Goal: Information Seeking & Learning: Learn about a topic

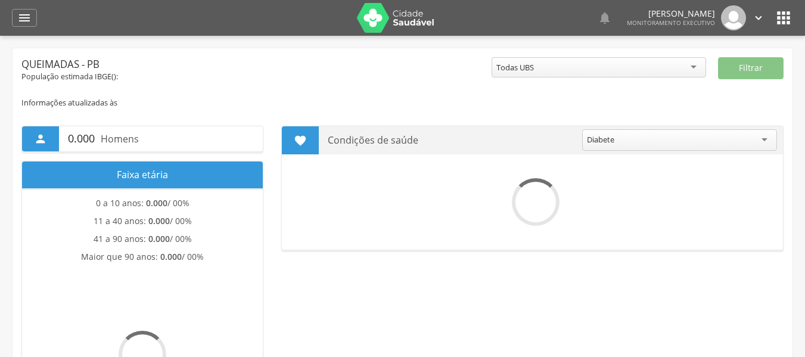
click at [24, 23] on icon "" at bounding box center [24, 18] width 14 height 14
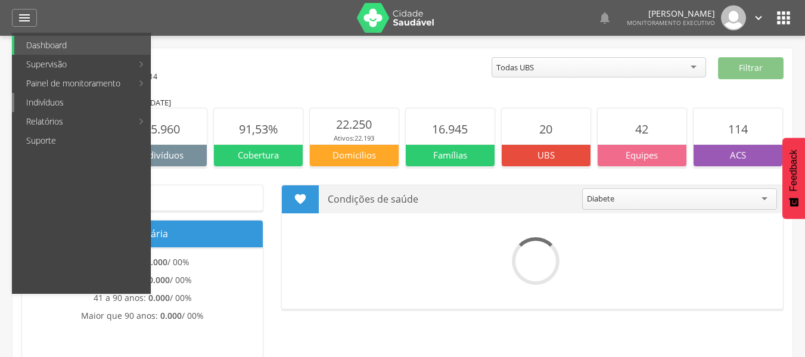
click at [51, 100] on link "Indivíduos" at bounding box center [82, 102] width 136 height 19
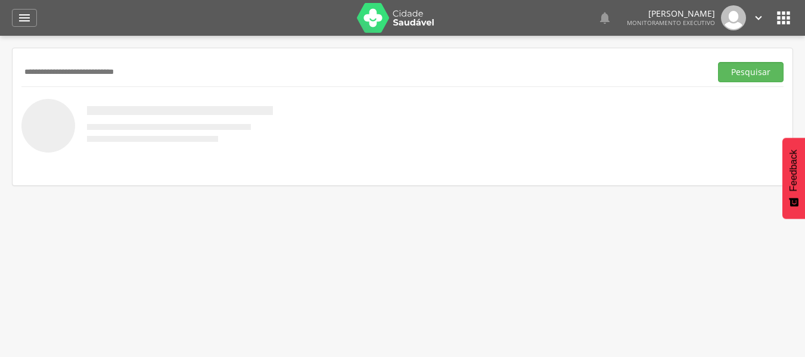
type input "**********"
click at [718, 62] on button "Pesquisar" at bounding box center [751, 72] width 66 height 20
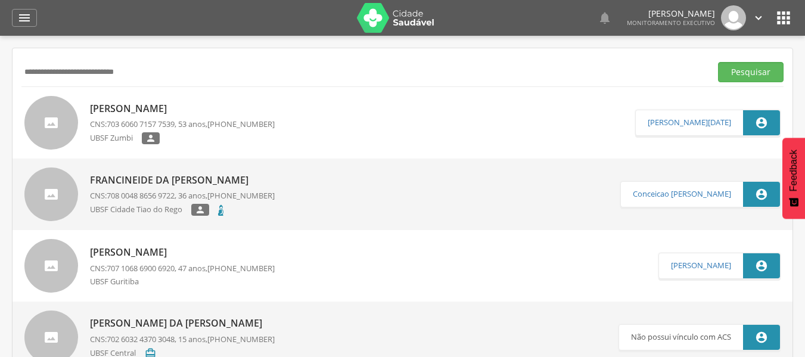
click at [257, 136] on div "UBSF Zumbi " at bounding box center [182, 139] width 185 height 15
type input "**********"
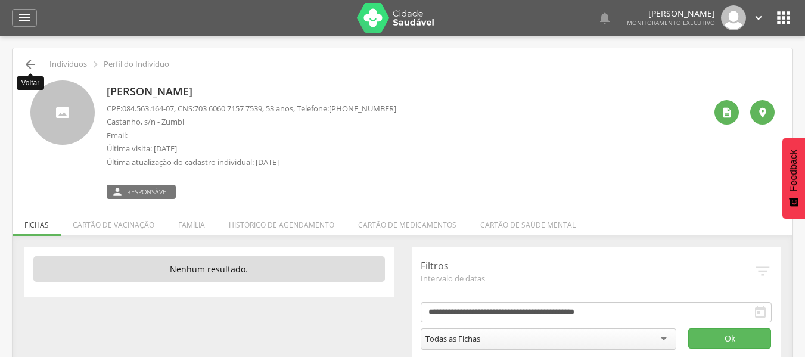
click at [29, 63] on icon "" at bounding box center [30, 64] width 14 height 14
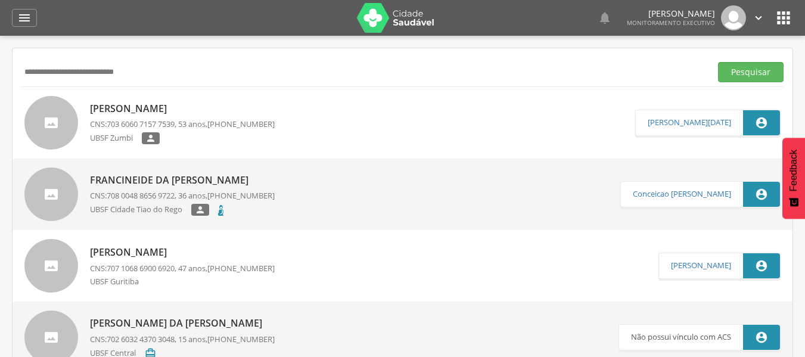
click at [266, 205] on div "UBSF Cidade Tiao do Rego " at bounding box center [182, 211] width 185 height 15
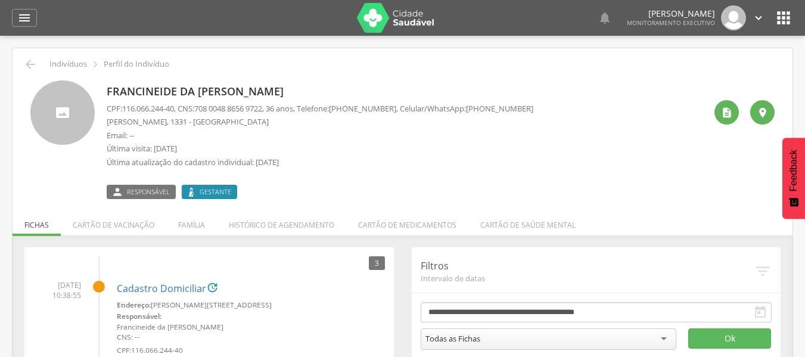
drag, startPoint x: 107, startPoint y: 122, endPoint x: 260, endPoint y: 126, distance: 153.7
click at [260, 126] on p "[PERSON_NAME], 1331 - [GEOGRAPHIC_DATA]" at bounding box center [320, 121] width 426 height 11
drag, startPoint x: 154, startPoint y: 147, endPoint x: 197, endPoint y: 151, distance: 42.5
click at [197, 151] on p "Última visita: [DATE]" at bounding box center [320, 148] width 426 height 11
drag, startPoint x: 108, startPoint y: 91, endPoint x: 294, endPoint y: 80, distance: 186.1
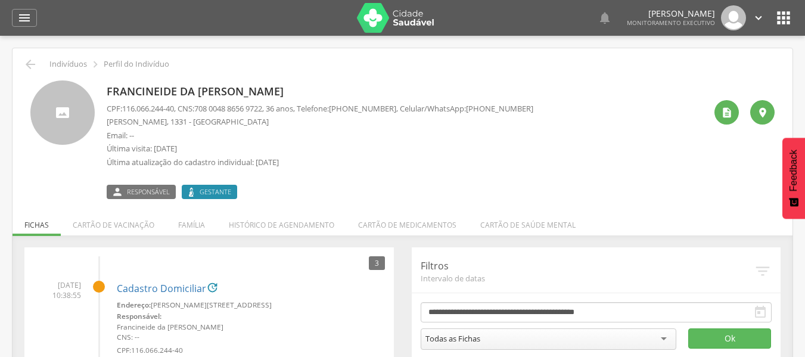
click at [294, 80] on div "Francineide da [PERSON_NAME] CPF: 116.066.244-40 , CNS: [PHONE_NUMBER] , 36 ano…" at bounding box center [402, 134] width 762 height 127
click at [19, 17] on icon "" at bounding box center [24, 18] width 14 height 14
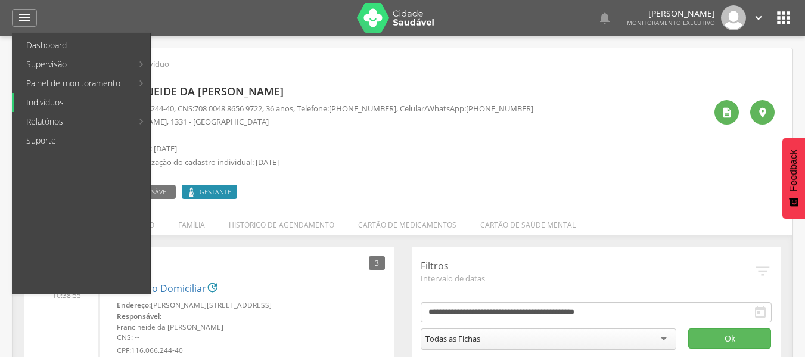
click at [73, 104] on link "Indivíduos" at bounding box center [82, 102] width 136 height 19
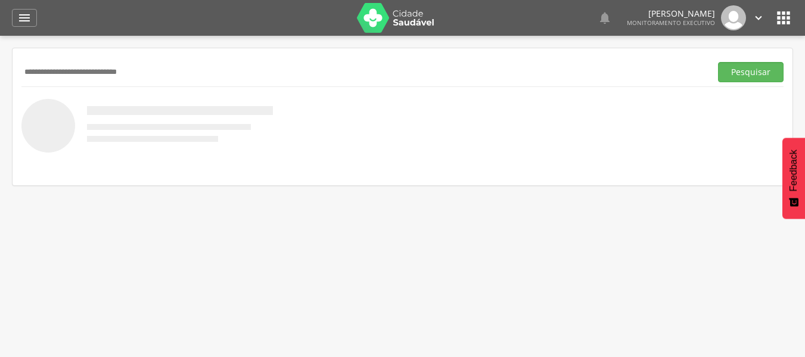
type input "**********"
click at [718, 62] on button "Pesquisar" at bounding box center [751, 72] width 66 height 20
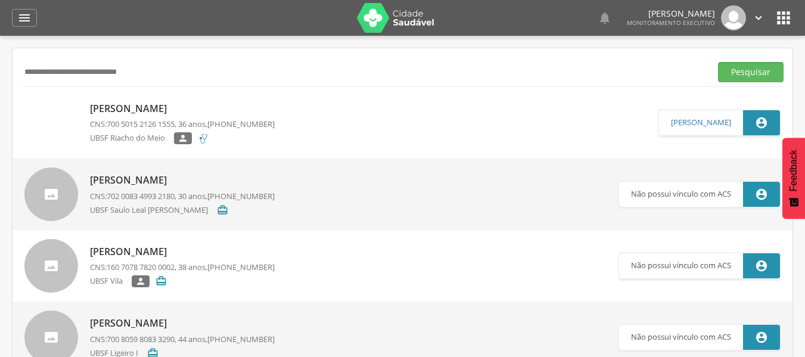
click at [306, 125] on link "[PERSON_NAME] CNS: 700 5015 2126 [DEMOGRAPHIC_DATA] , 36 anos, [PHONE_NUMBER] U…" at bounding box center [341, 123] width 634 height 54
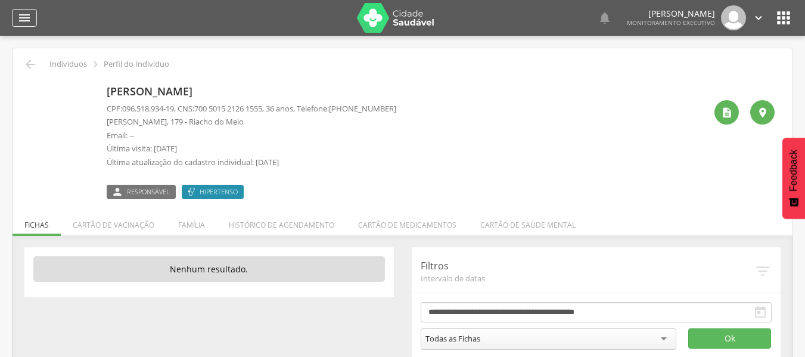
click at [29, 11] on icon "" at bounding box center [24, 18] width 14 height 14
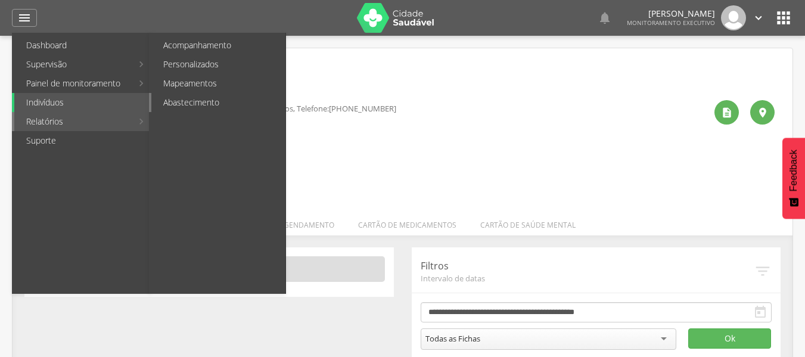
click at [184, 98] on link "Abastecimento" at bounding box center [218, 102] width 134 height 19
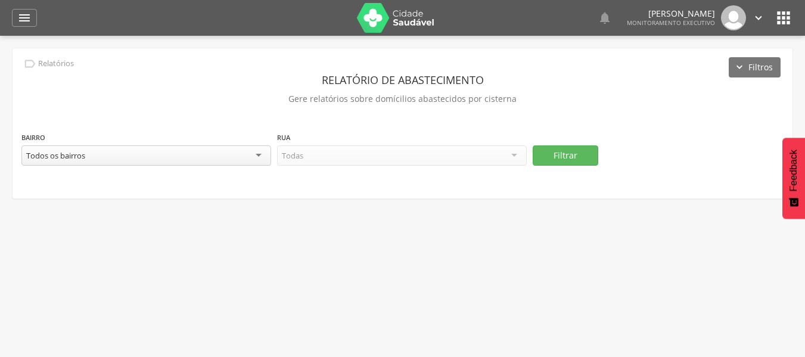
click at [199, 160] on div "Todos os bairros" at bounding box center [146, 155] width 250 height 20
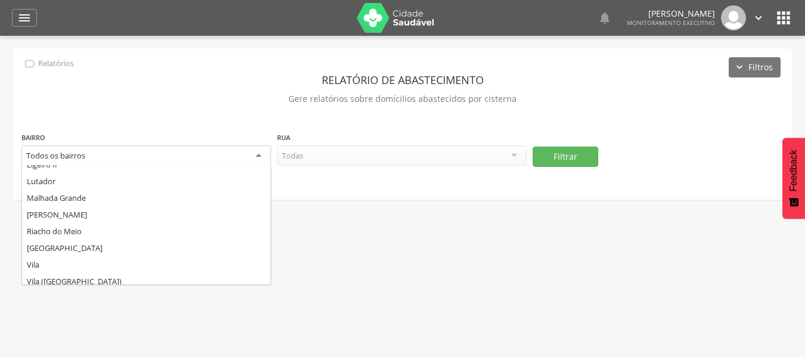
scroll to position [179, 0]
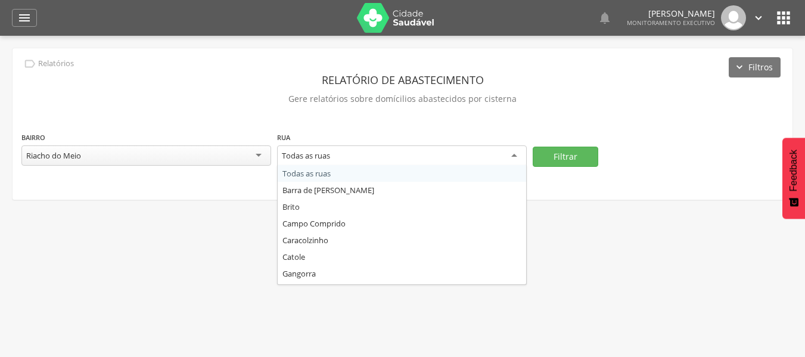
click at [351, 154] on div "Todas as ruas" at bounding box center [402, 155] width 250 height 21
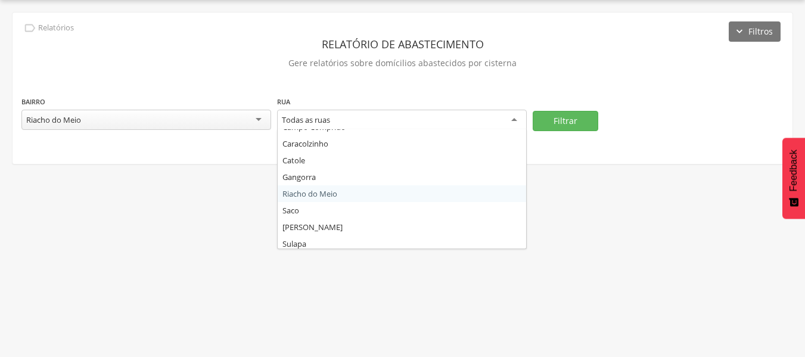
scroll to position [64, 0]
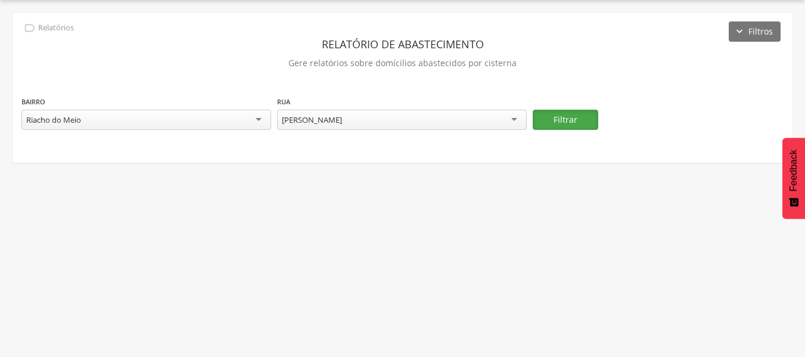
click at [558, 122] on button "Filtrar" at bounding box center [565, 120] width 66 height 20
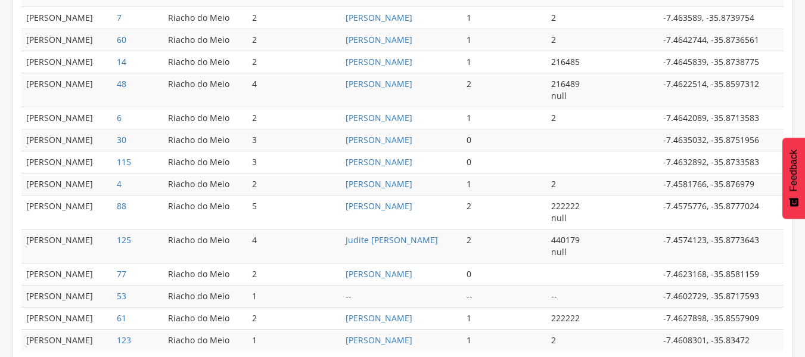
scroll to position [697, 0]
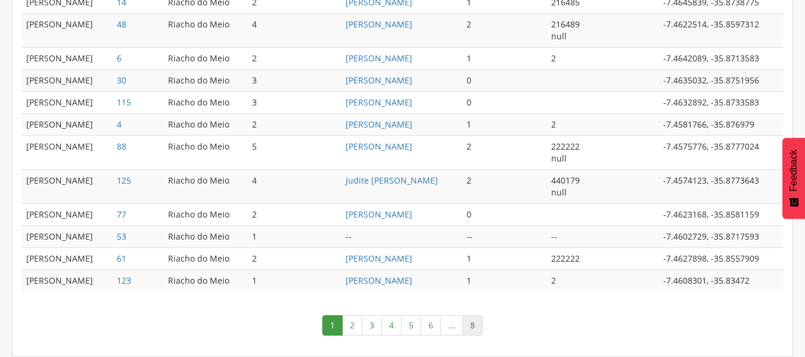
click at [477, 325] on link "8" at bounding box center [472, 325] width 20 height 20
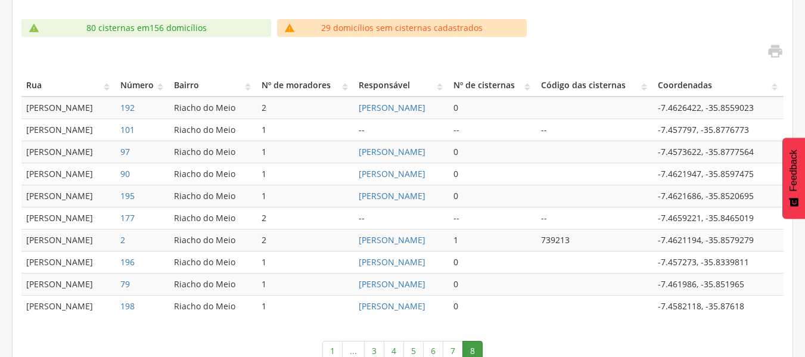
scroll to position [307, 0]
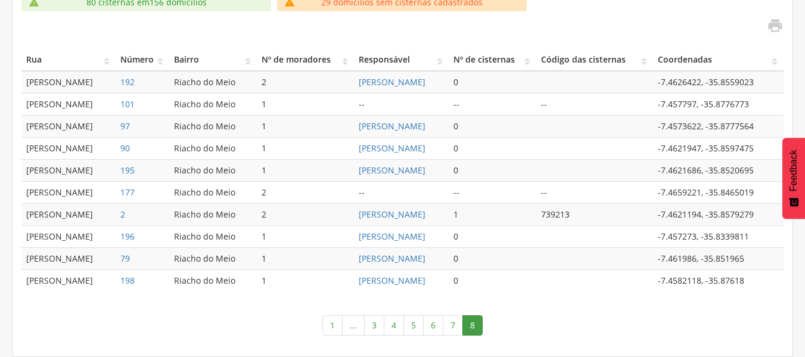
click at [453, 330] on link "7" at bounding box center [453, 325] width 20 height 20
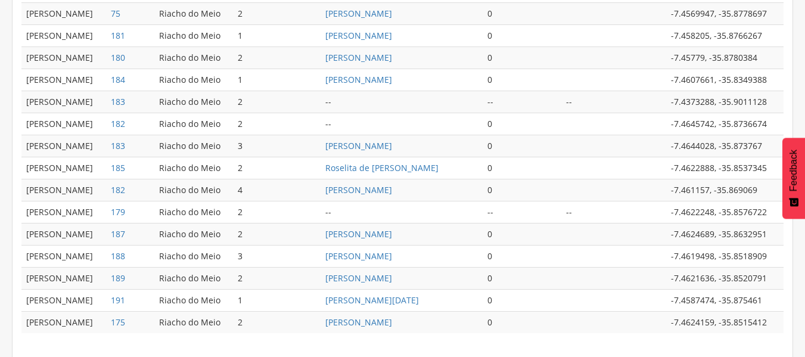
scroll to position [637, 0]
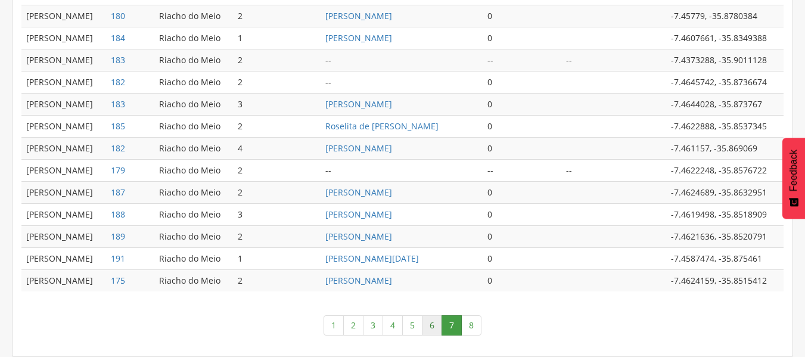
click at [429, 326] on link "6" at bounding box center [432, 325] width 20 height 20
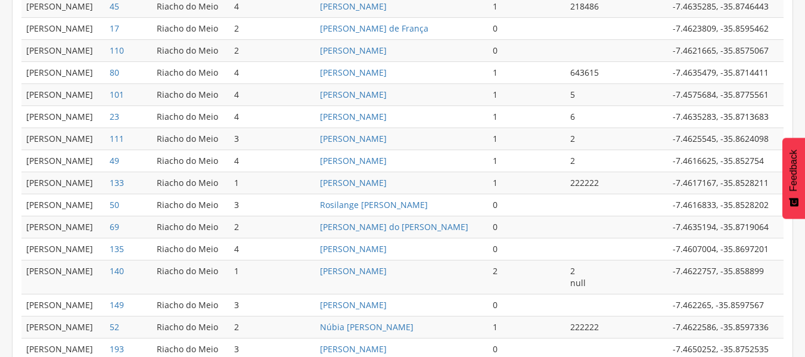
scroll to position [639, 0]
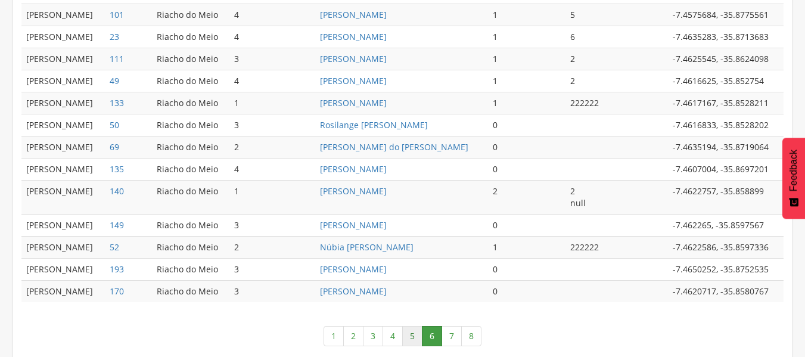
click at [412, 331] on link "5" at bounding box center [412, 336] width 20 height 20
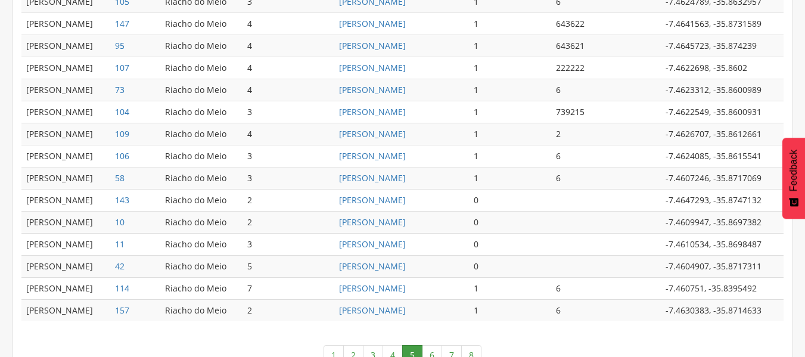
scroll to position [685, 0]
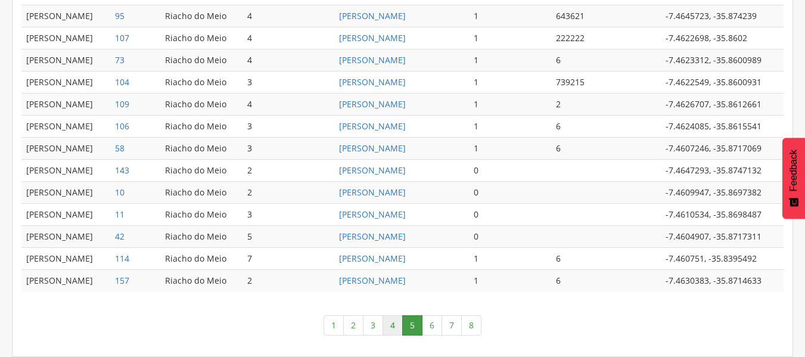
click at [396, 327] on link "4" at bounding box center [392, 325] width 20 height 20
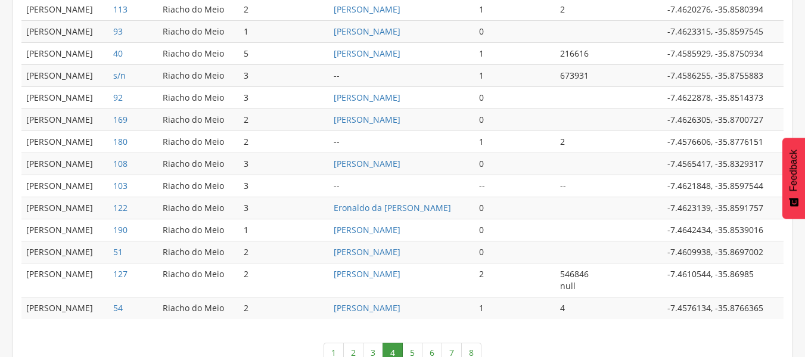
scroll to position [655, 0]
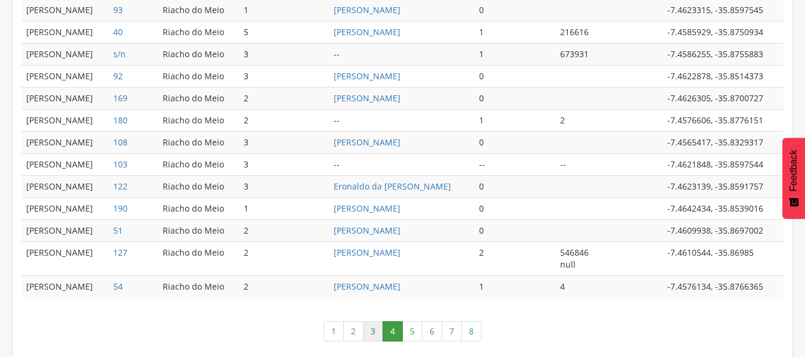
click at [370, 328] on link "3" at bounding box center [373, 331] width 20 height 20
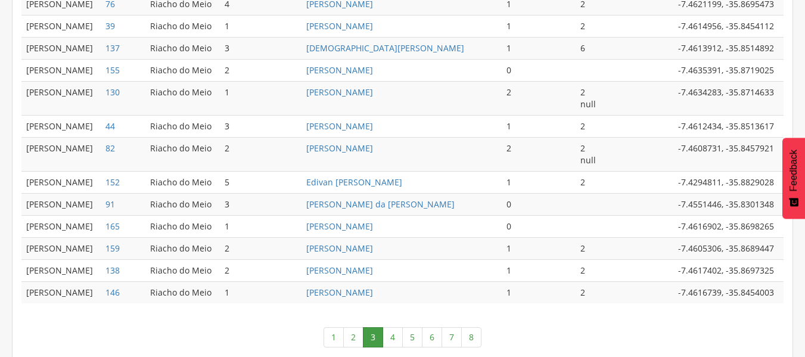
scroll to position [673, 0]
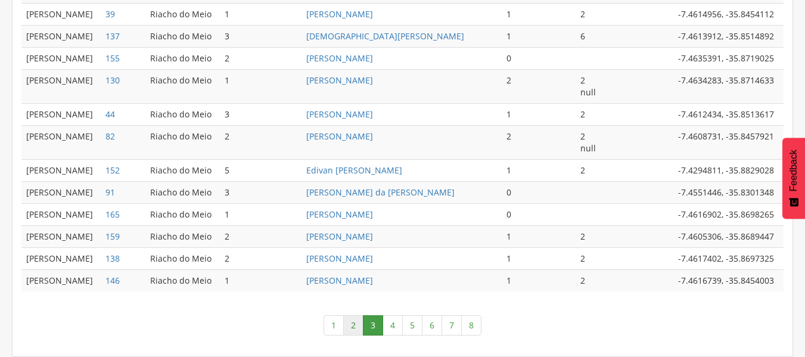
click at [360, 322] on link "2" at bounding box center [353, 325] width 20 height 20
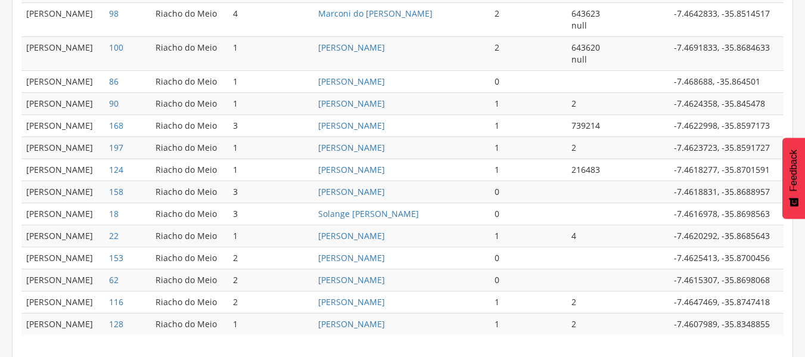
scroll to position [698, 0]
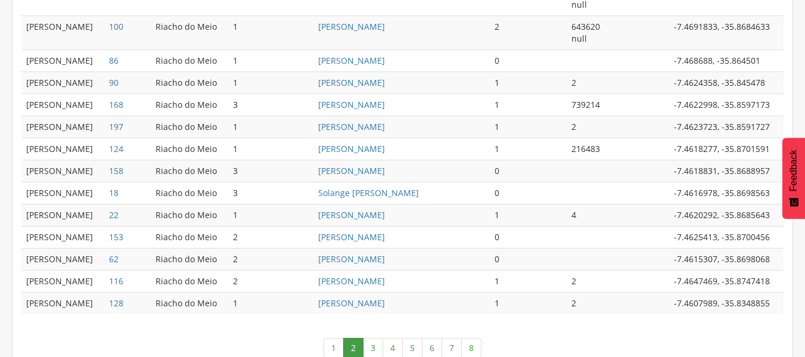
click at [535, 131] on td "1" at bounding box center [528, 127] width 77 height 22
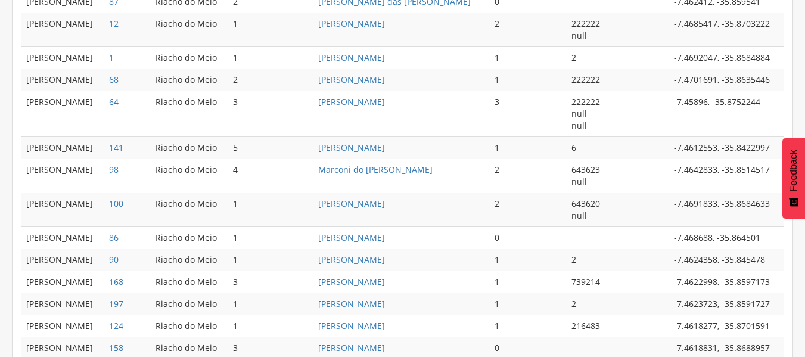
scroll to position [519, 0]
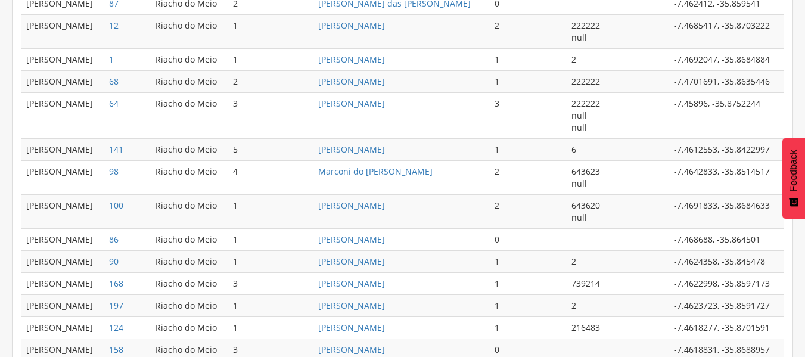
click at [331, 110] on td "[PERSON_NAME]" at bounding box center [401, 115] width 176 height 46
click at [333, 102] on link "[PERSON_NAME]" at bounding box center [351, 103] width 67 height 11
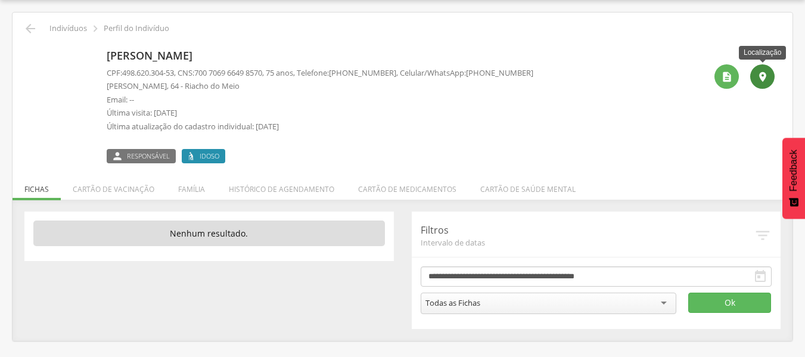
click at [767, 77] on icon "" at bounding box center [762, 77] width 12 height 12
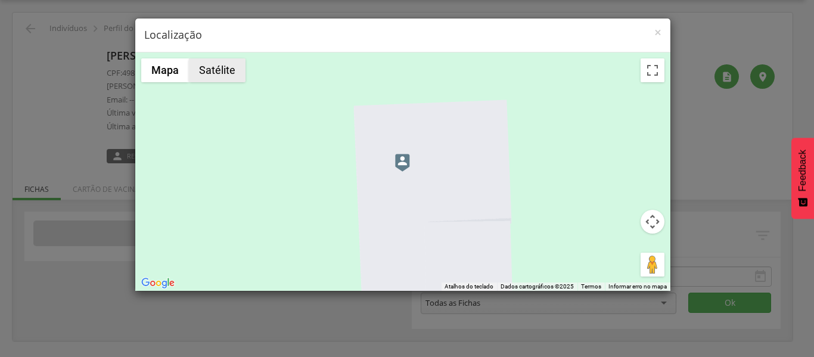
click at [211, 72] on button "Satélite" at bounding box center [217, 70] width 57 height 24
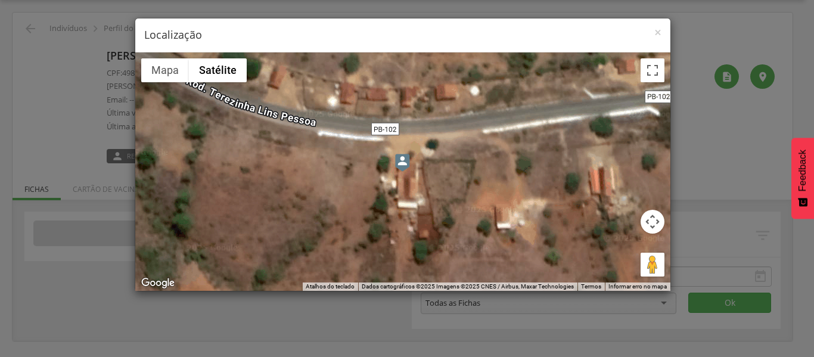
click at [709, 39] on div "× Localização ← Mover para a esquerda → Mover para a direita ↑ Mover para cima …" at bounding box center [407, 178] width 814 height 357
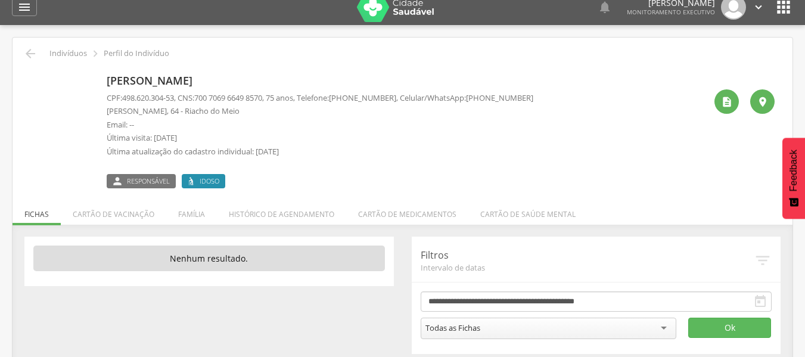
scroll to position [0, 0]
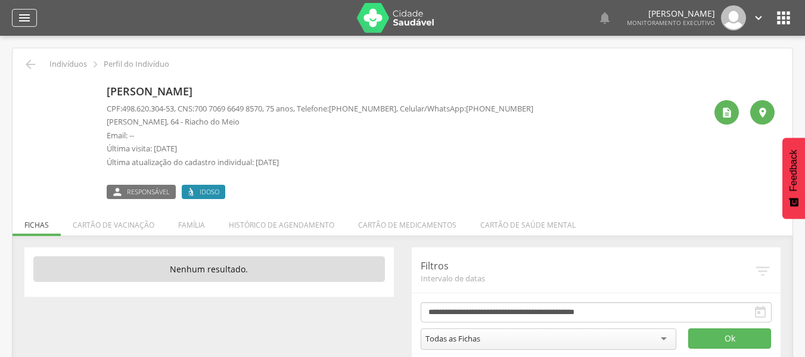
click at [18, 17] on icon "" at bounding box center [24, 18] width 14 height 14
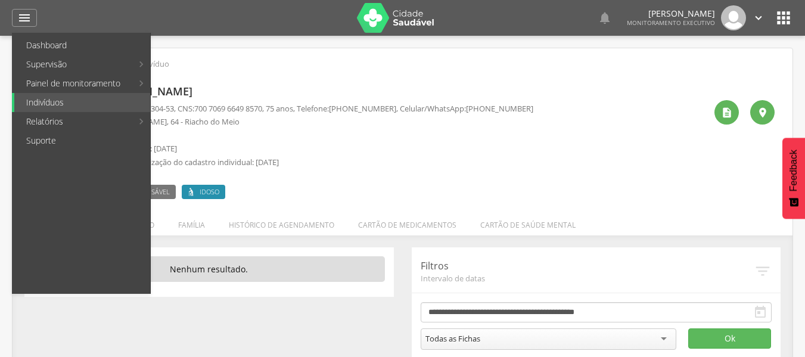
click at [371, 58] on div " Indivíduos  Perfil do Indivíduo" at bounding box center [402, 64] width 762 height 14
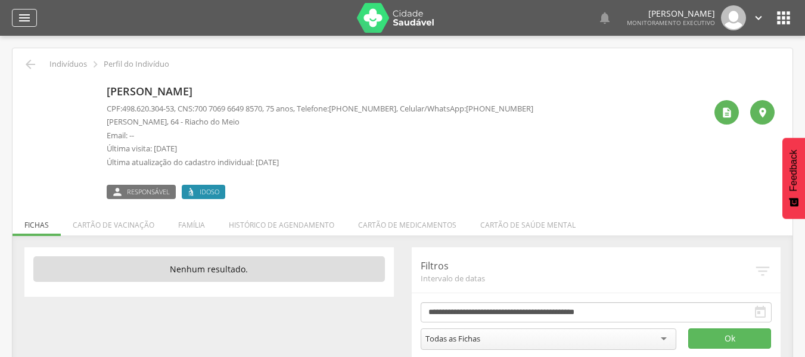
click at [29, 10] on div "" at bounding box center [24, 18] width 25 height 18
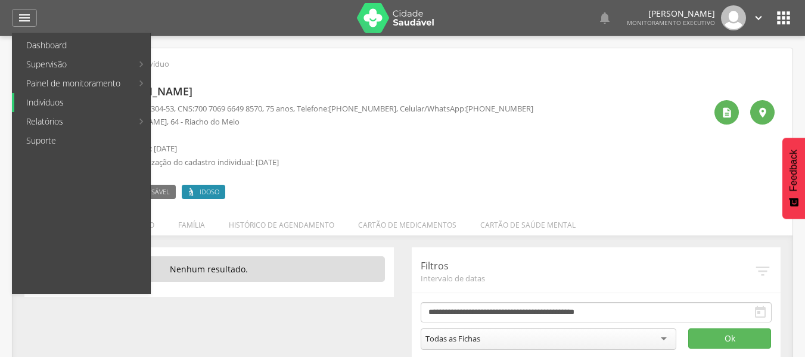
click at [63, 97] on link "Indivíduos" at bounding box center [82, 102] width 136 height 19
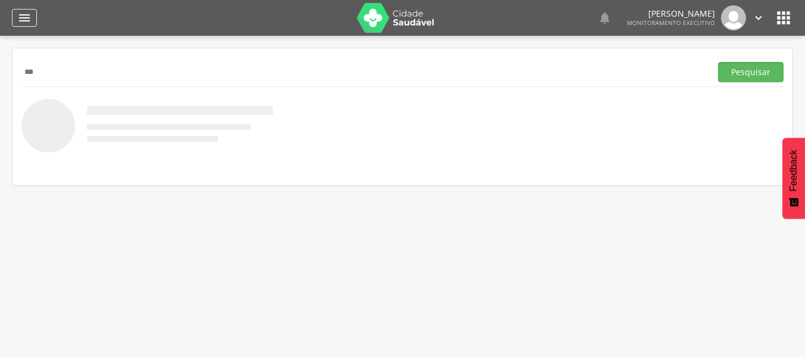
click at [15, 16] on div "" at bounding box center [24, 18] width 25 height 18
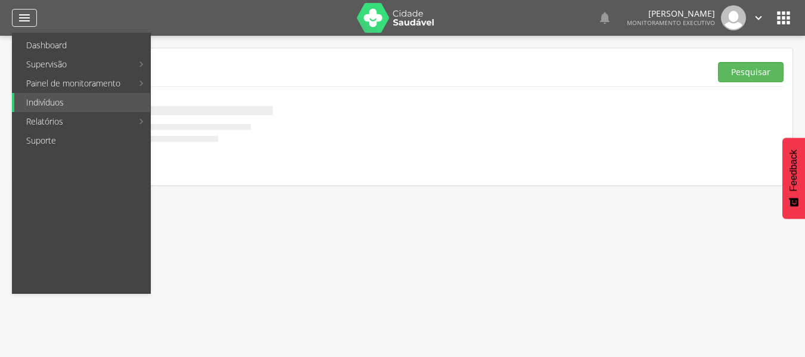
click at [31, 13] on icon "" at bounding box center [24, 18] width 14 height 14
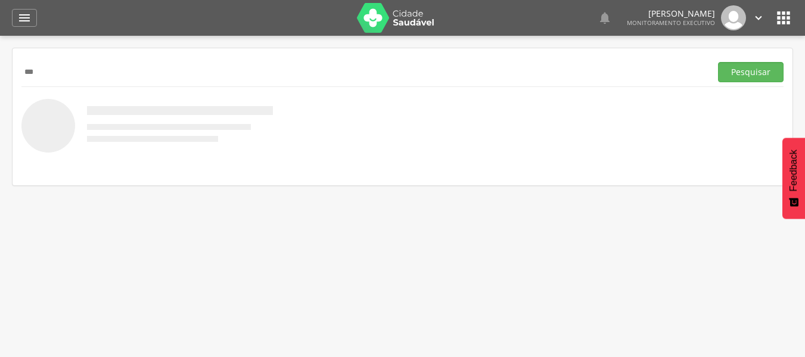
click at [55, 70] on input "***" at bounding box center [363, 72] width 684 height 20
click at [88, 70] on input "**********" at bounding box center [363, 72] width 684 height 20
click at [740, 67] on button "Pesquisar" at bounding box center [751, 72] width 66 height 20
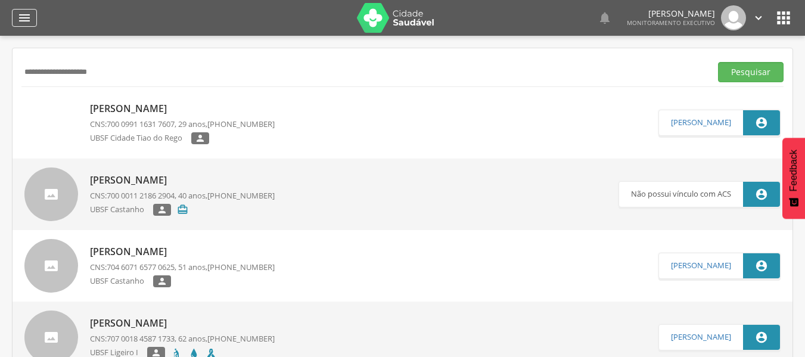
click at [19, 16] on icon "" at bounding box center [24, 18] width 14 height 14
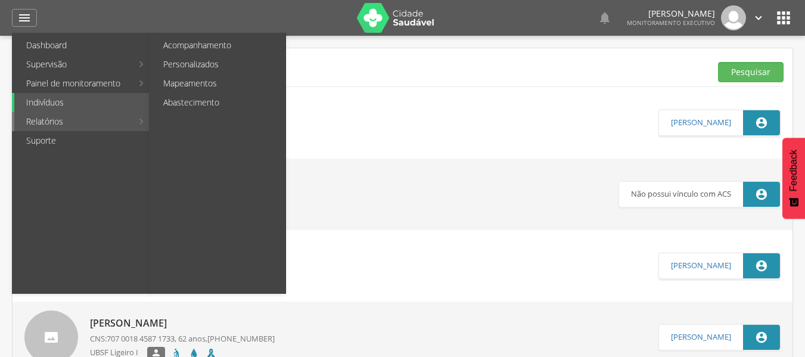
click at [48, 120] on link "Relatórios" at bounding box center [73, 121] width 118 height 19
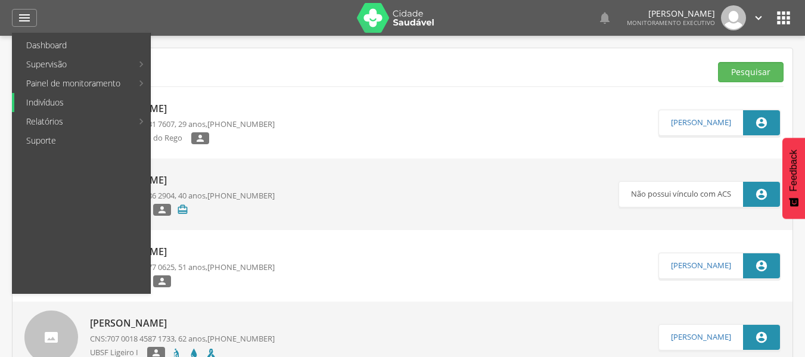
click at [39, 98] on link "Indivíduos" at bounding box center [82, 102] width 136 height 19
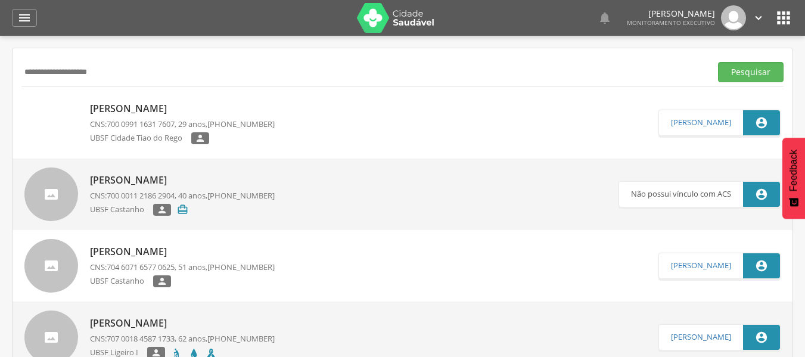
click at [43, 57] on div "**********" at bounding box center [402, 71] width 762 height 29
drag, startPoint x: 186, startPoint y: 76, endPoint x: 0, endPoint y: 43, distance: 188.7
click at [0, 51] on div " Supervisão  Distritos  Ubs Coordenador: - Queimadas / PB Intervalo de Tempo…" at bounding box center [402, 214] width 805 height 357
type input "**********"
click at [720, 63] on button "Pesquisar" at bounding box center [751, 72] width 66 height 20
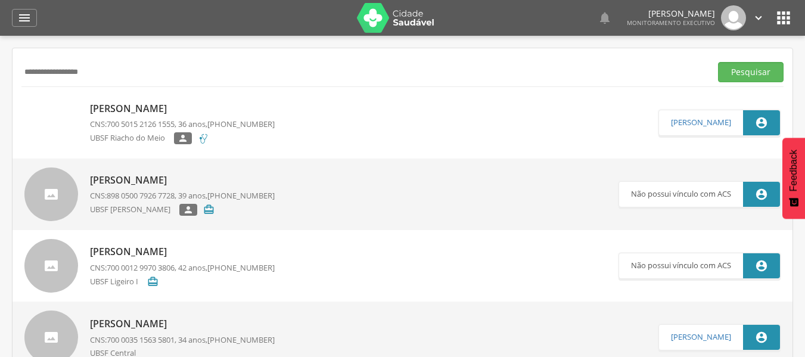
click at [147, 109] on p "[PERSON_NAME]" at bounding box center [182, 109] width 185 height 14
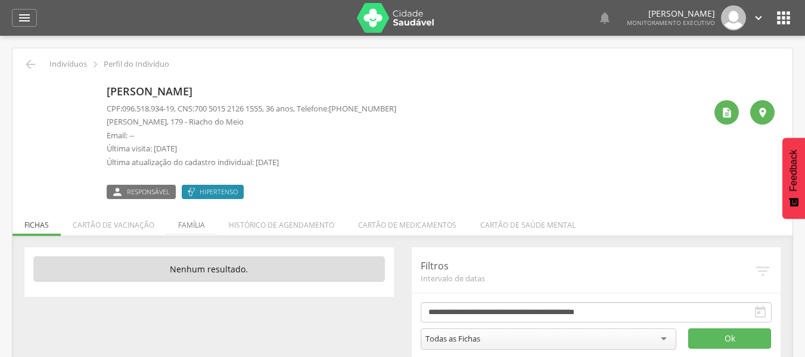
click at [182, 226] on li "Família" at bounding box center [191, 222] width 51 height 28
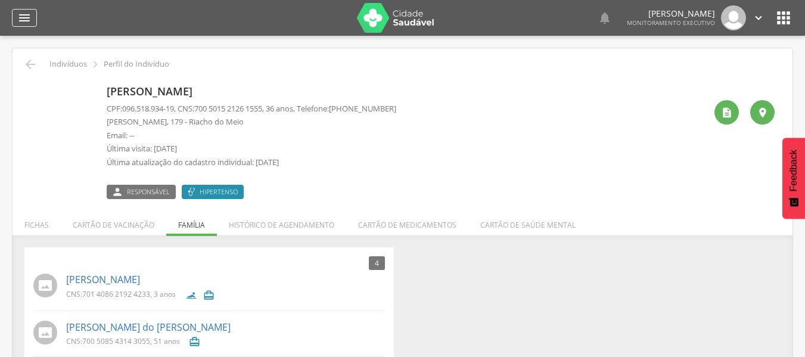
click at [20, 16] on icon "" at bounding box center [24, 18] width 14 height 14
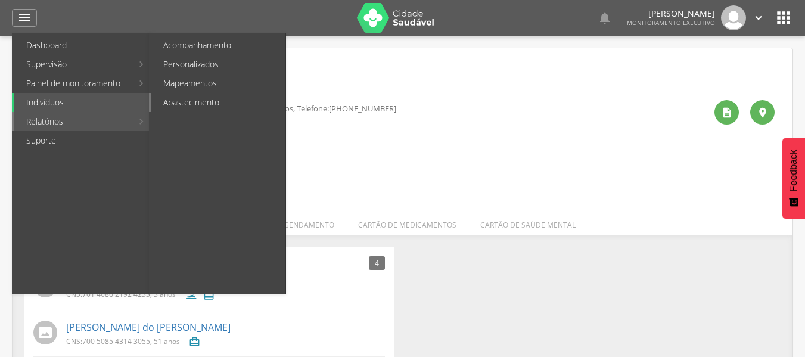
click at [182, 95] on link "Abastecimento" at bounding box center [218, 102] width 134 height 19
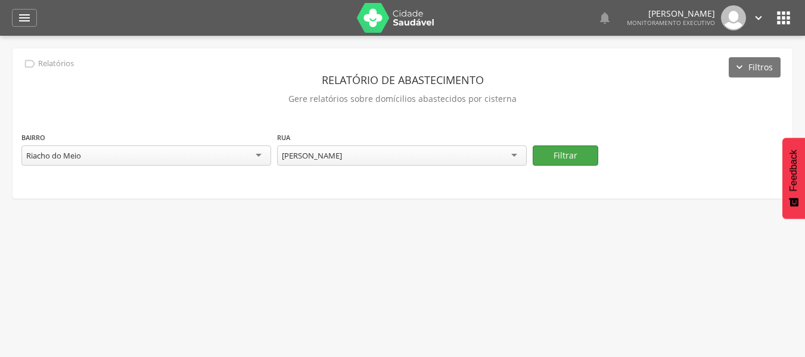
drag, startPoint x: 567, startPoint y: 167, endPoint x: 565, endPoint y: 160, distance: 7.5
click at [567, 166] on div "**********" at bounding box center [403, 123] width 780 height 150
click at [566, 158] on button "Filtrar" at bounding box center [565, 155] width 66 height 20
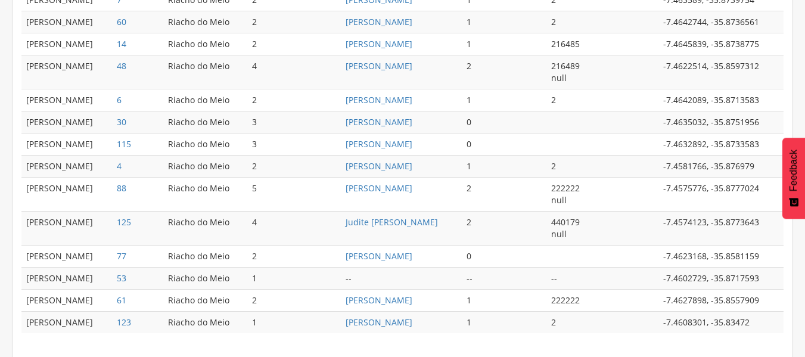
scroll to position [697, 0]
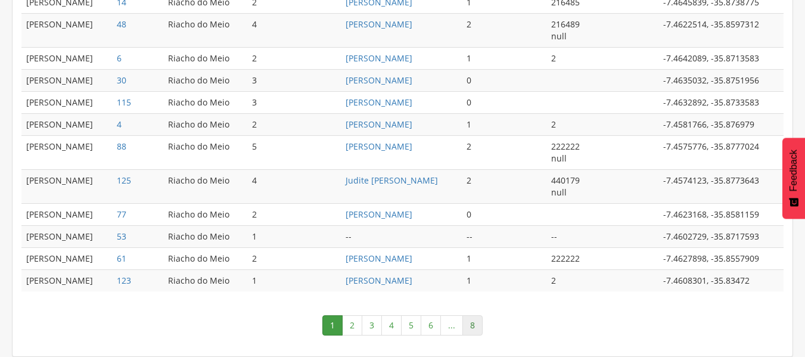
click at [478, 315] on link "8" at bounding box center [472, 325] width 20 height 20
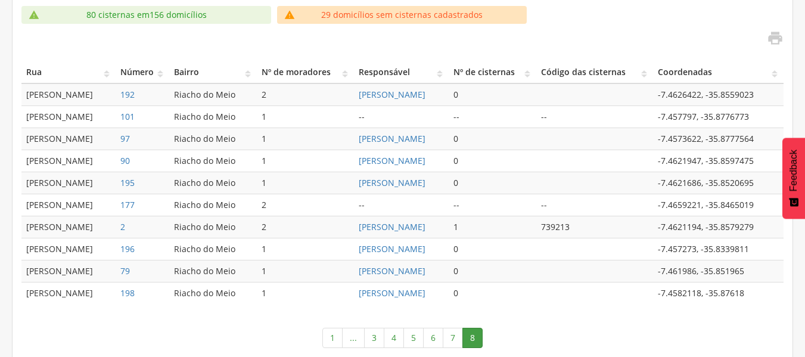
scroll to position [307, 0]
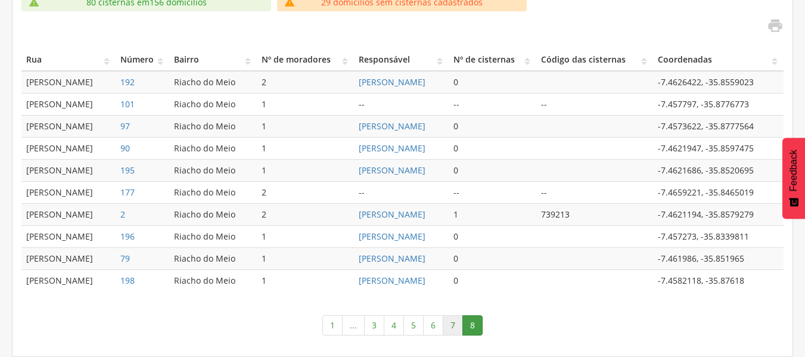
click at [453, 328] on link "7" at bounding box center [453, 325] width 20 height 20
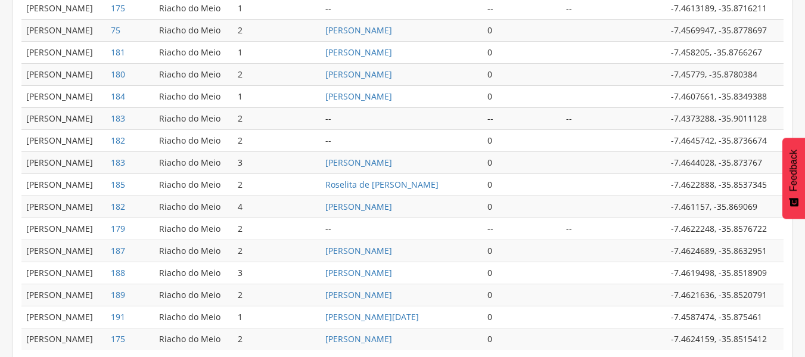
scroll to position [637, 0]
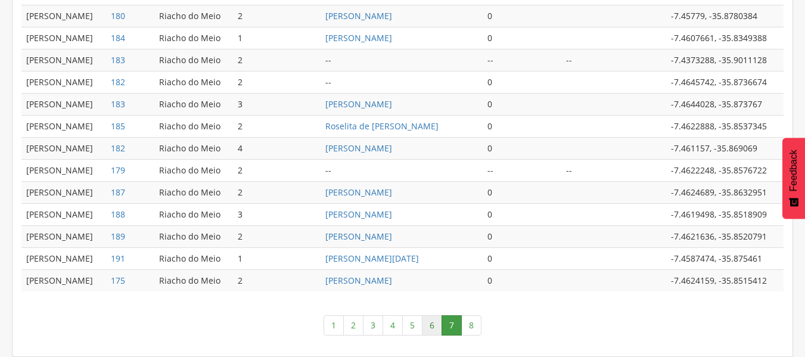
click at [435, 323] on link "6" at bounding box center [432, 325] width 20 height 20
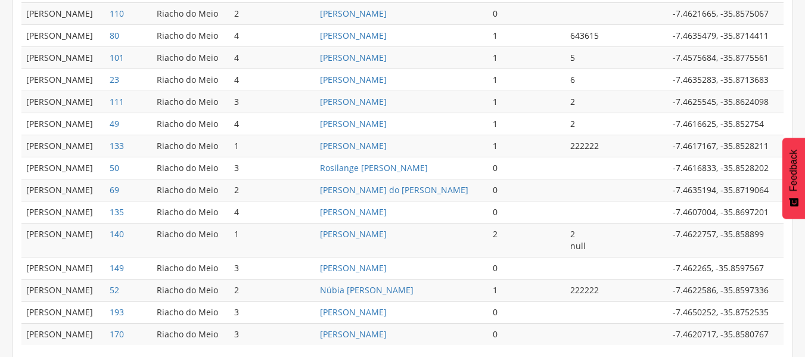
scroll to position [639, 0]
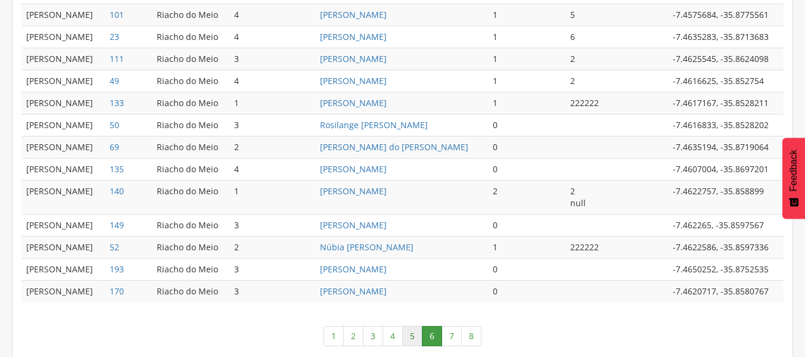
click at [407, 337] on link "5" at bounding box center [412, 336] width 20 height 20
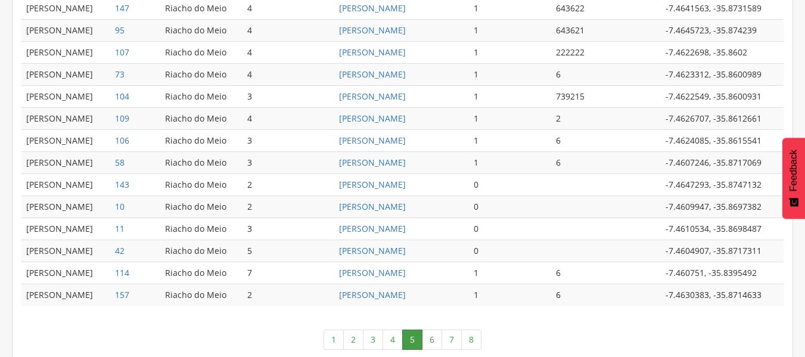
scroll to position [685, 0]
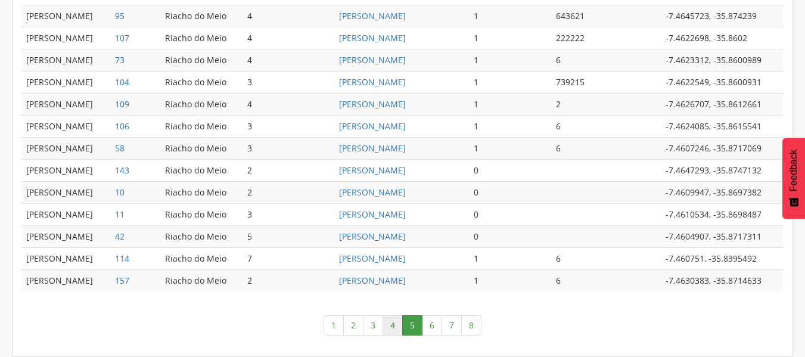
click at [394, 317] on link "4" at bounding box center [392, 325] width 20 height 20
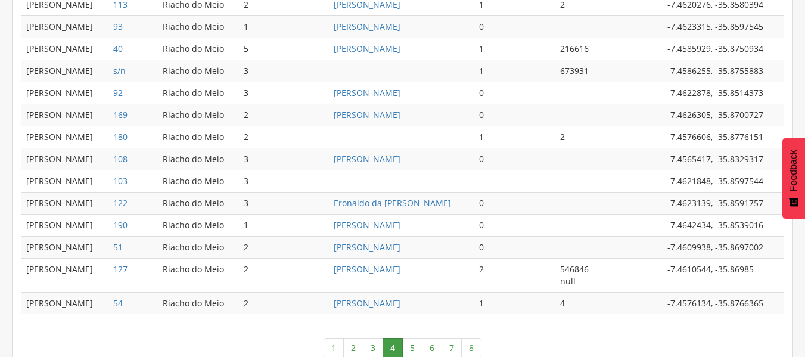
scroll to position [661, 0]
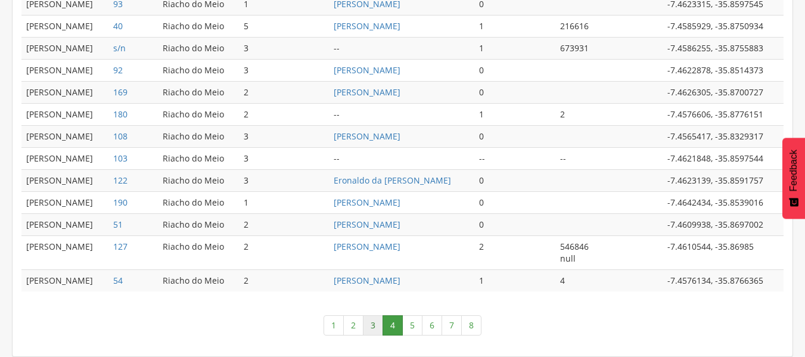
click at [372, 326] on link "3" at bounding box center [373, 325] width 20 height 20
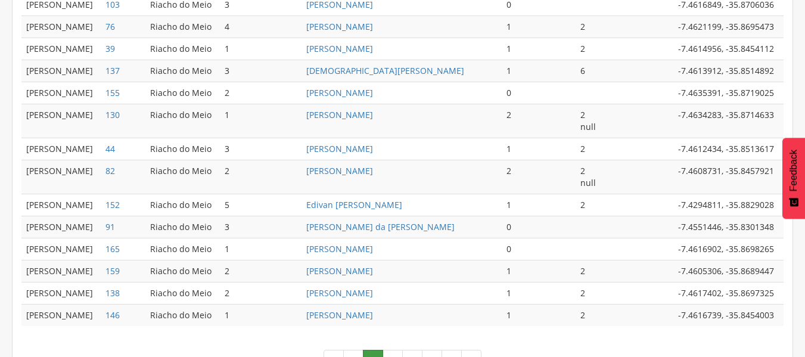
scroll to position [673, 0]
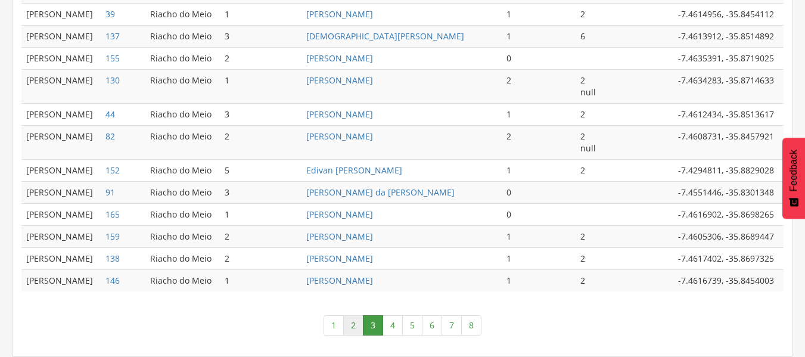
click at [359, 329] on link "2" at bounding box center [353, 325] width 20 height 20
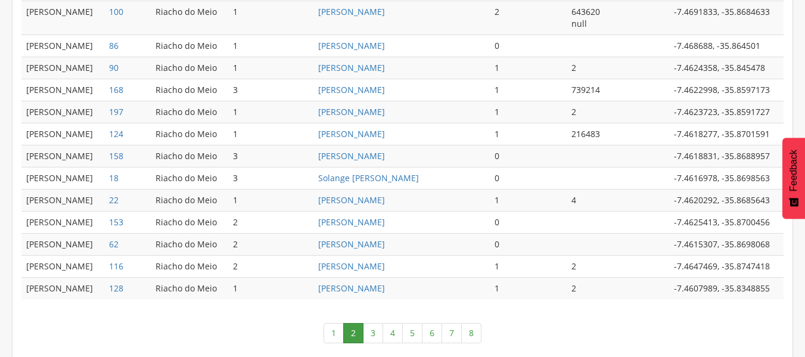
scroll to position [721, 0]
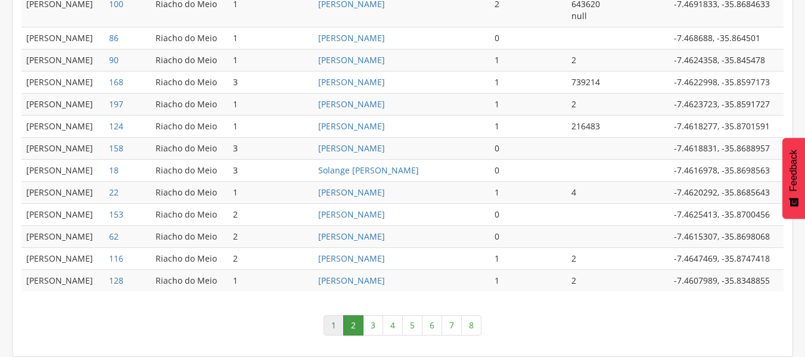
click at [327, 324] on link "1" at bounding box center [333, 325] width 20 height 20
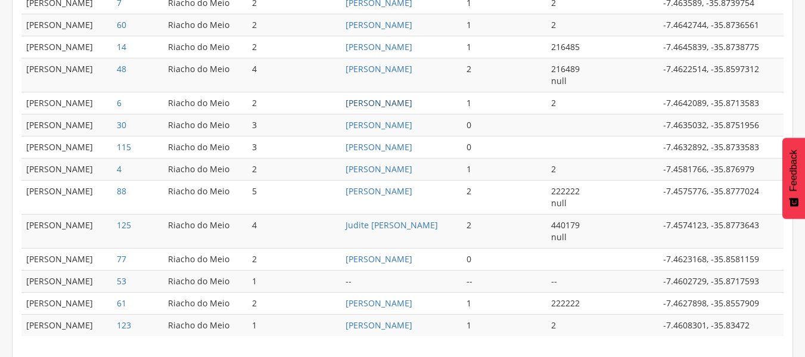
scroll to position [655, 0]
